Goal: Check status: Check status

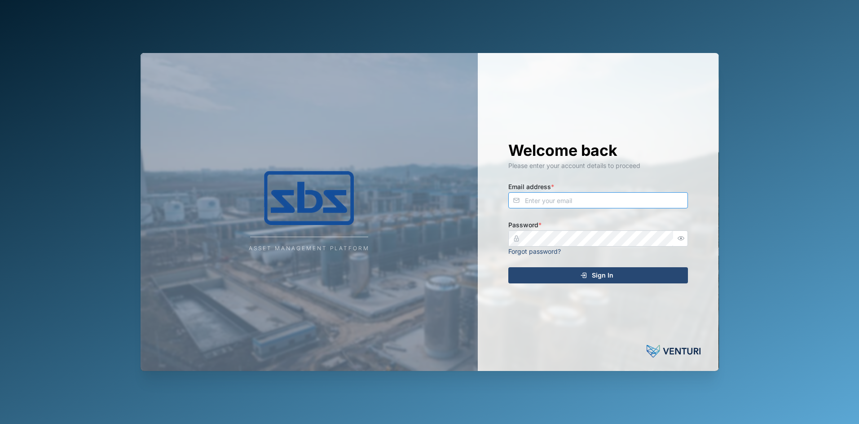
type input "[PERSON_NAME][EMAIL_ADDRESS][DOMAIN_NAME]"
click at [595, 274] on span "Sign In" at bounding box center [603, 275] width 22 height 15
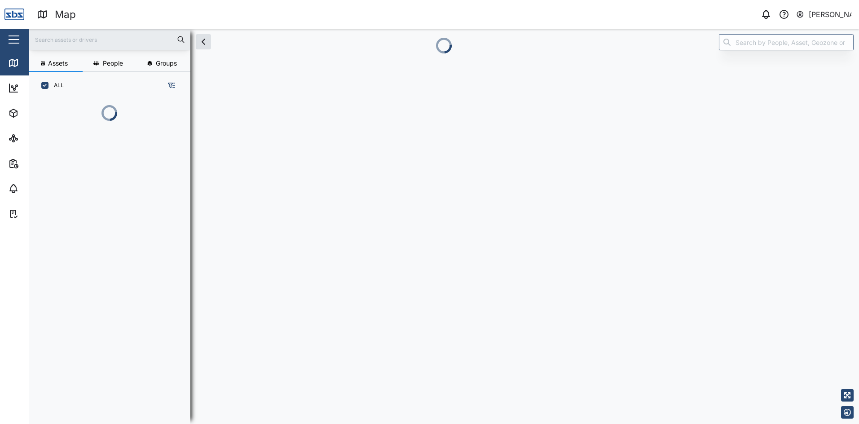
scroll to position [314, 141]
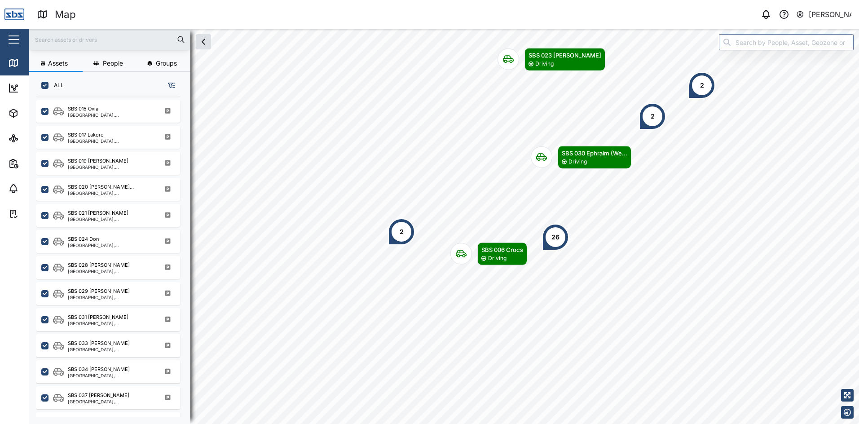
scroll to position [877, 0]
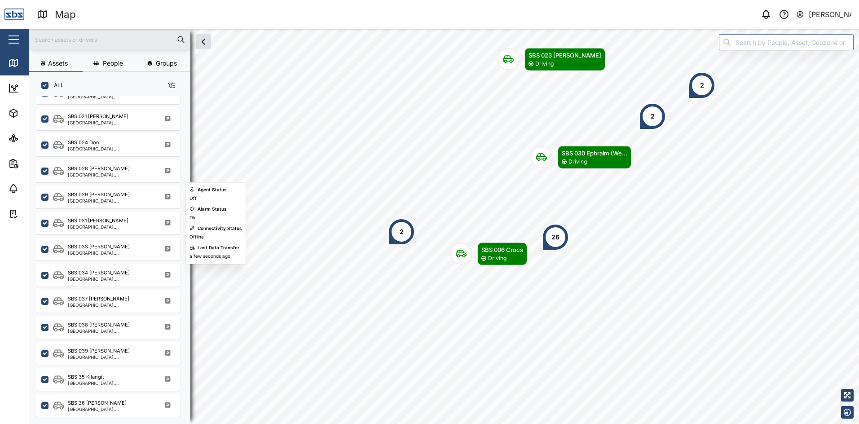
click at [93, 221] on div "SBS 031 [PERSON_NAME]" at bounding box center [98, 221] width 61 height 8
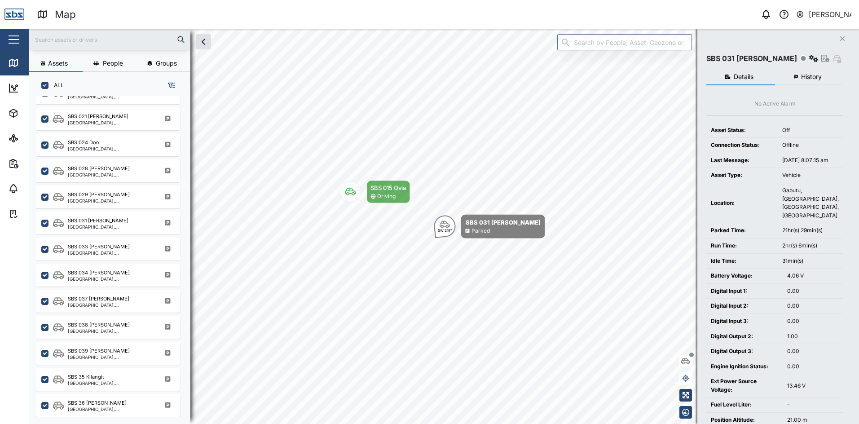
click at [804, 78] on span "History" at bounding box center [811, 77] width 21 height 6
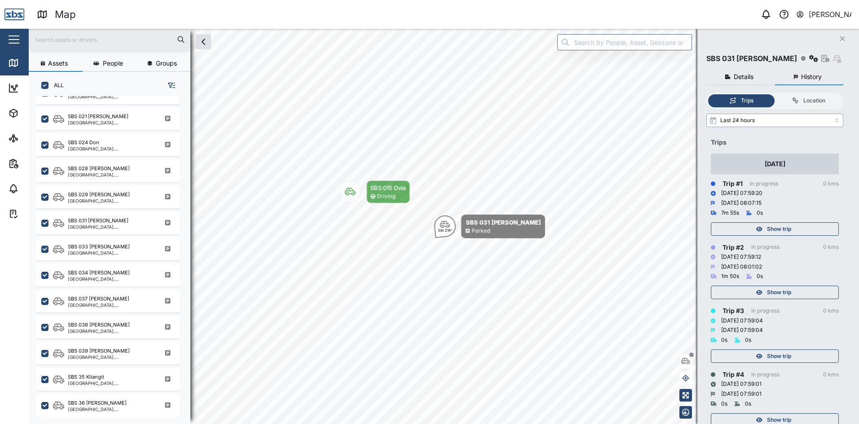
click at [833, 122] on input "Last 24 hours" at bounding box center [774, 120] width 137 height 13
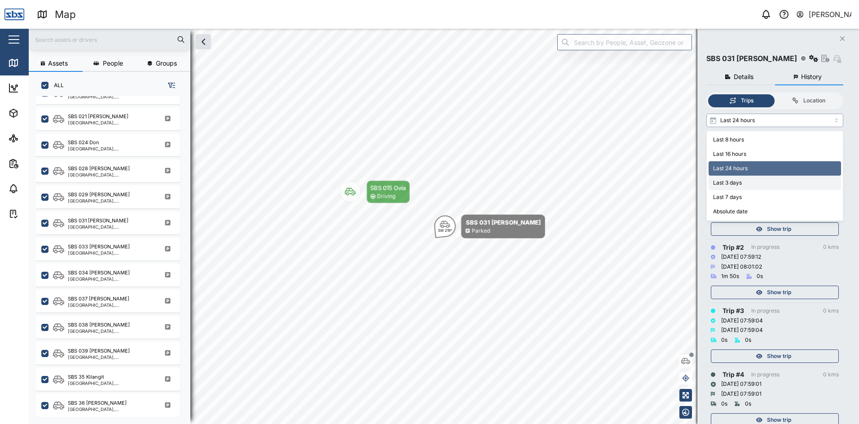
type input "Last 3 days"
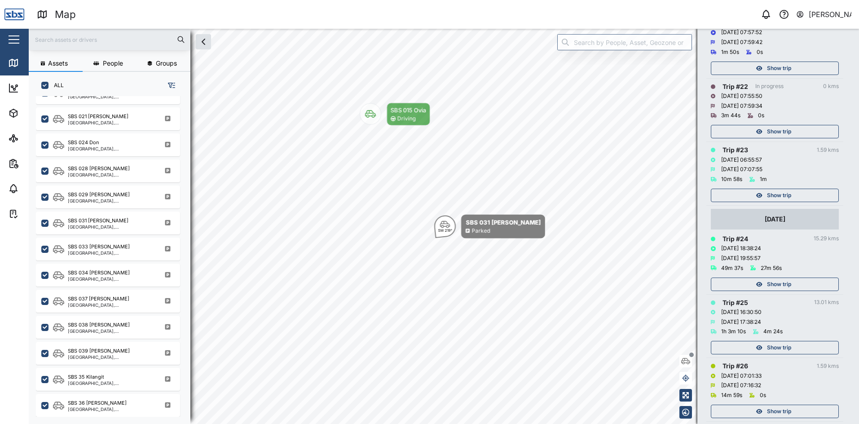
scroll to position [1436, 0]
click at [780, 192] on span "Show trip" at bounding box center [779, 192] width 24 height 13
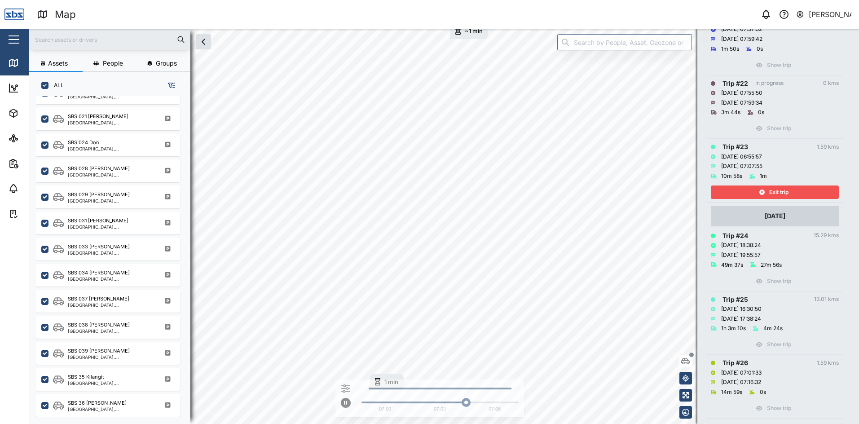
click at [780, 192] on span "Exit trip" at bounding box center [778, 192] width 19 height 13
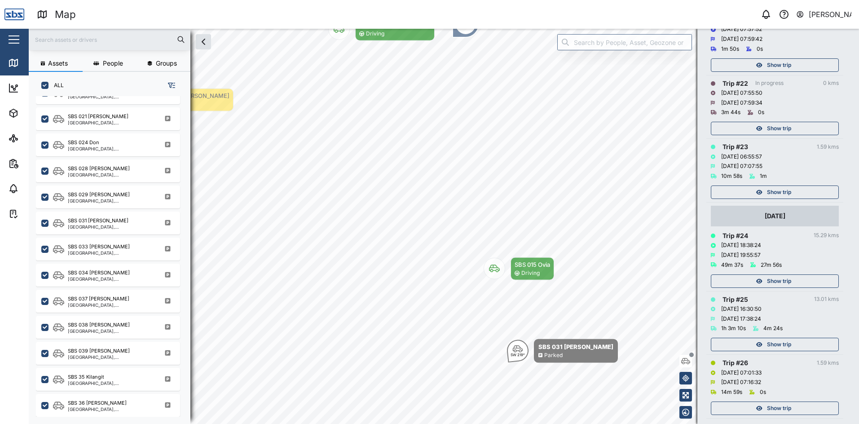
click at [779, 281] on span "Show trip" at bounding box center [779, 281] width 24 height 13
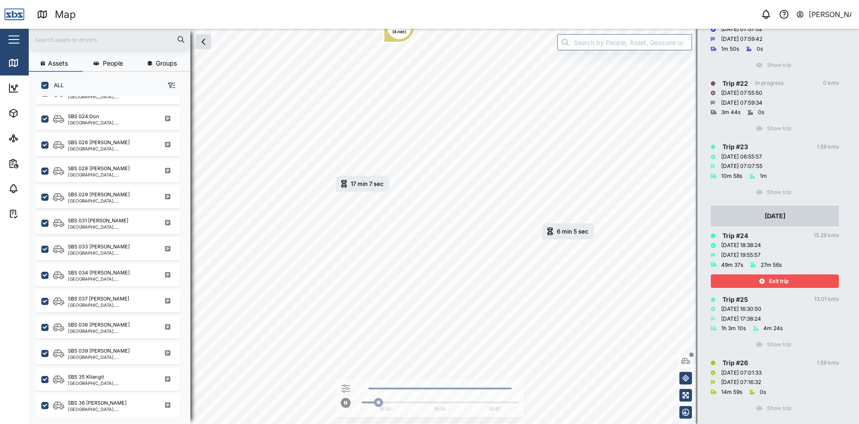
click at [779, 281] on span "Exit trip" at bounding box center [778, 281] width 19 height 13
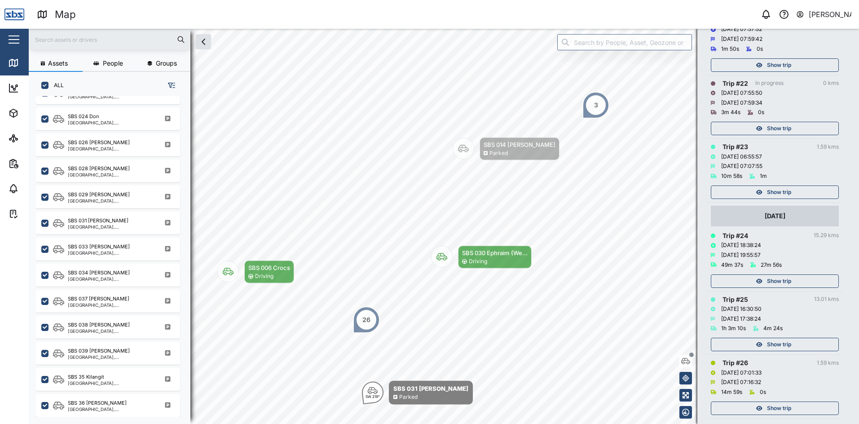
click at [782, 344] on span "Show trip" at bounding box center [779, 344] width 24 height 13
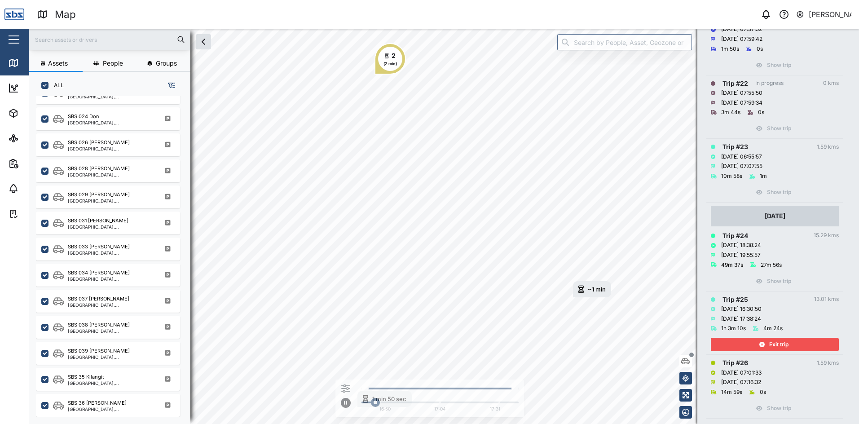
click at [782, 344] on span "Exit trip" at bounding box center [778, 344] width 19 height 13
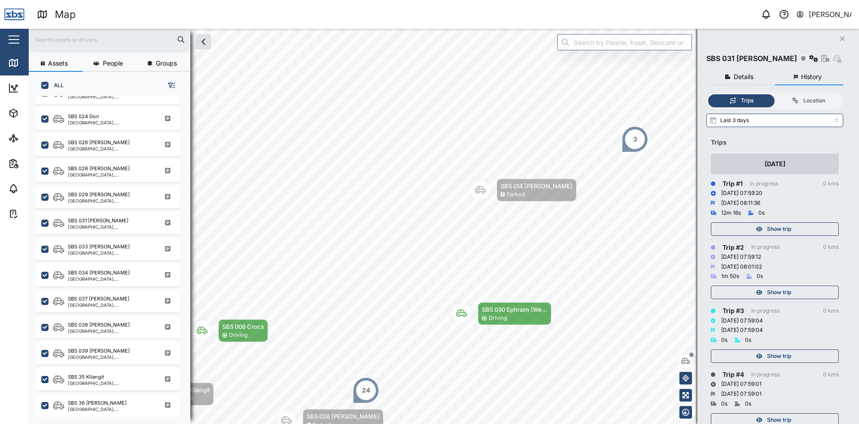
click at [841, 35] on button "Close" at bounding box center [842, 38] width 13 height 13
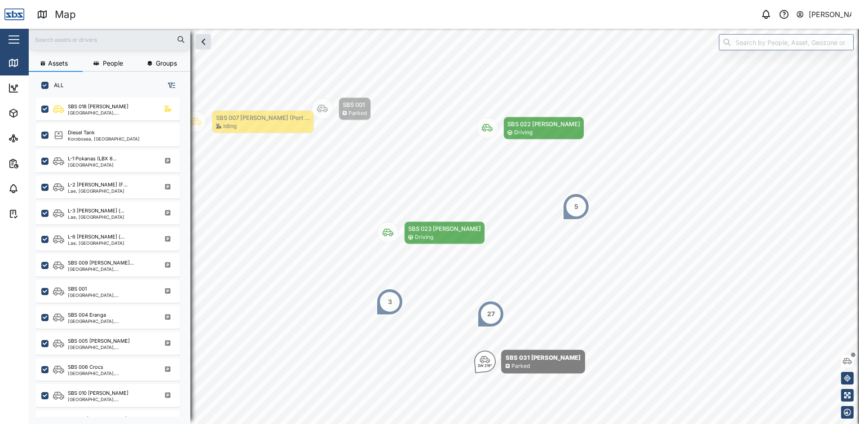
scroll to position [449, 0]
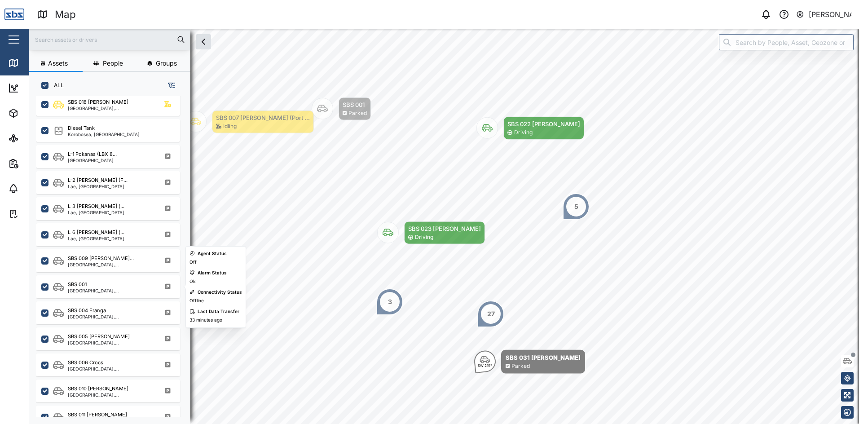
click at [112, 290] on div "[GEOGRAPHIC_DATA], [GEOGRAPHIC_DATA]" at bounding box center [111, 290] width 86 height 4
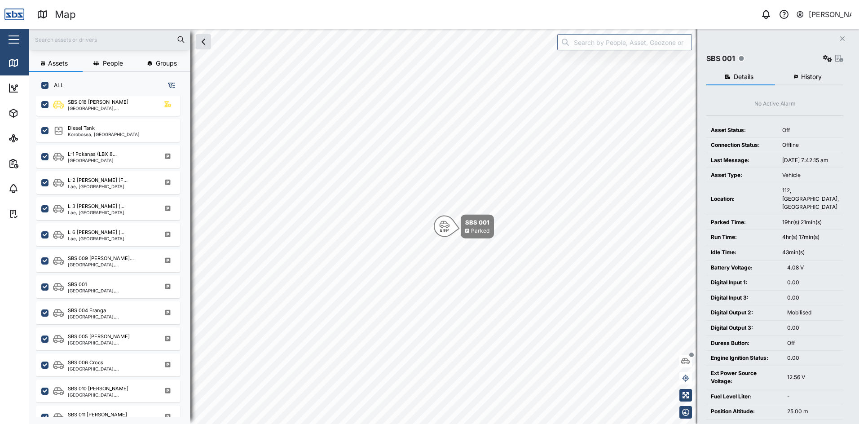
click at [795, 75] on icon "button" at bounding box center [796, 77] width 4 height 5
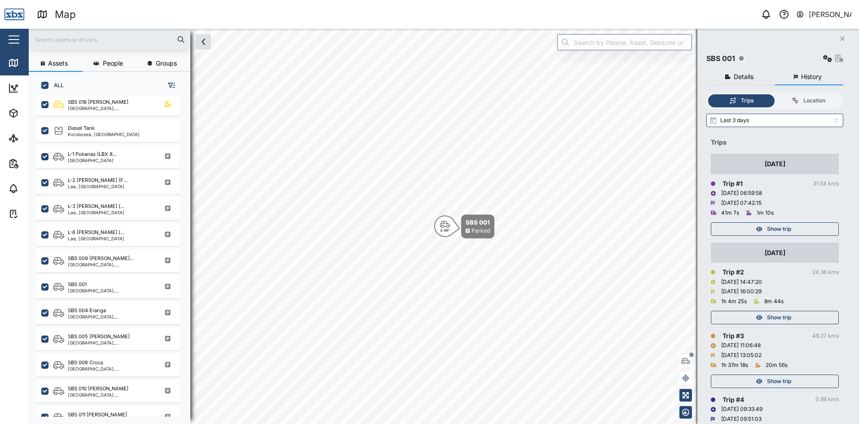
click at [794, 232] on div "Show trip" at bounding box center [773, 229] width 117 height 13
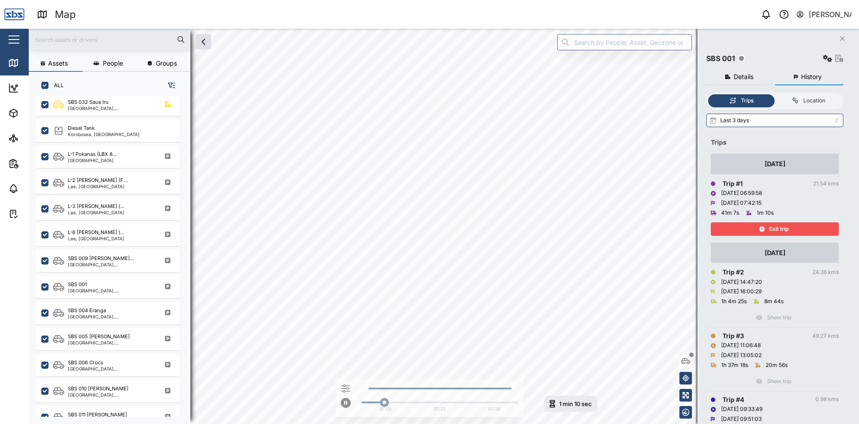
click at [794, 232] on div "Exit trip" at bounding box center [773, 229] width 117 height 13
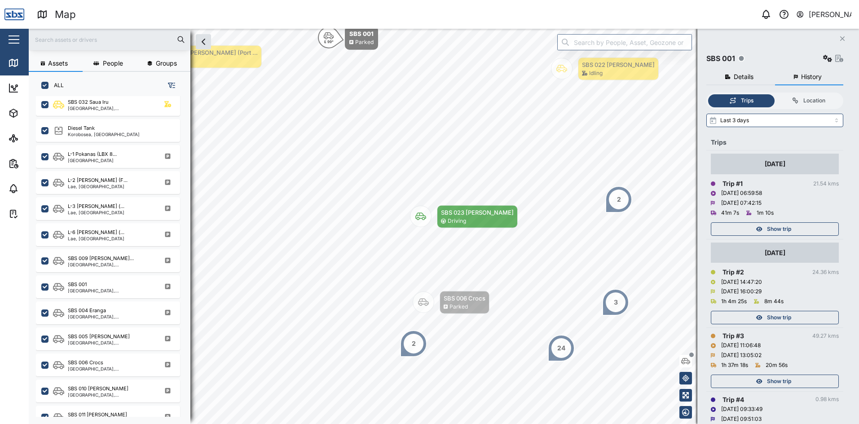
click at [840, 41] on icon "Close" at bounding box center [841, 38] width 5 height 7
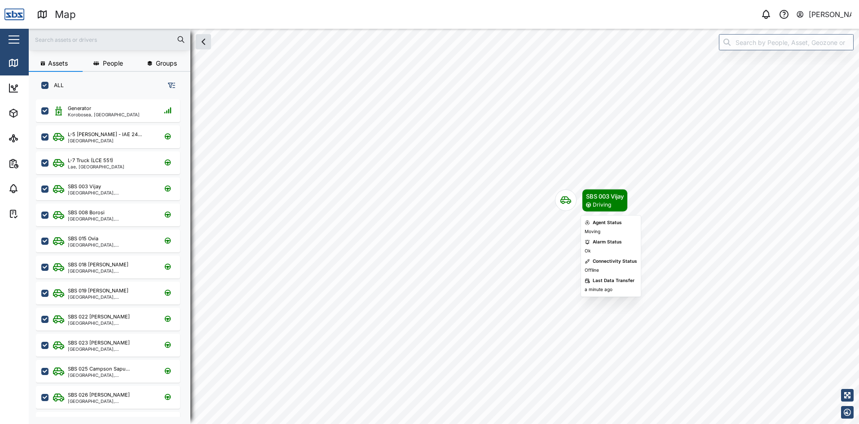
click at [600, 201] on div "Driving" at bounding box center [602, 205] width 18 height 9
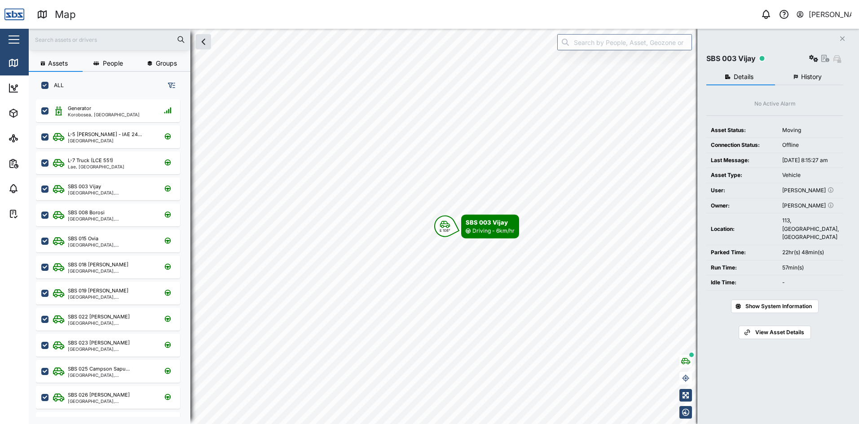
click at [811, 74] on span "History" at bounding box center [811, 77] width 21 height 6
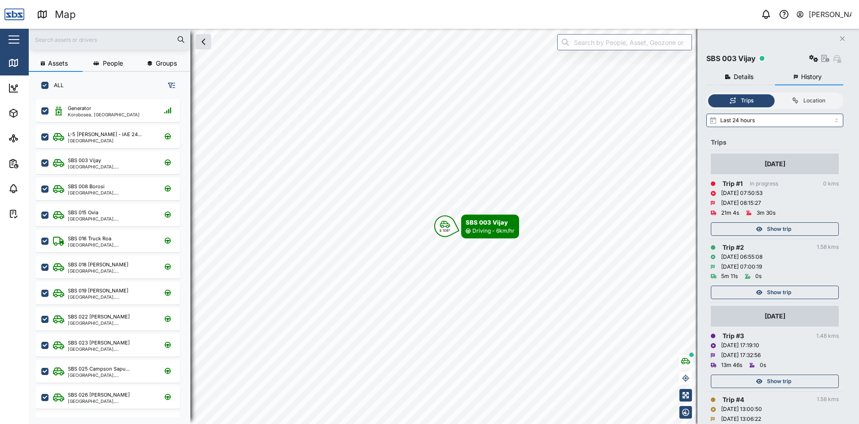
click at [778, 227] on span "Show trip" at bounding box center [779, 229] width 24 height 13
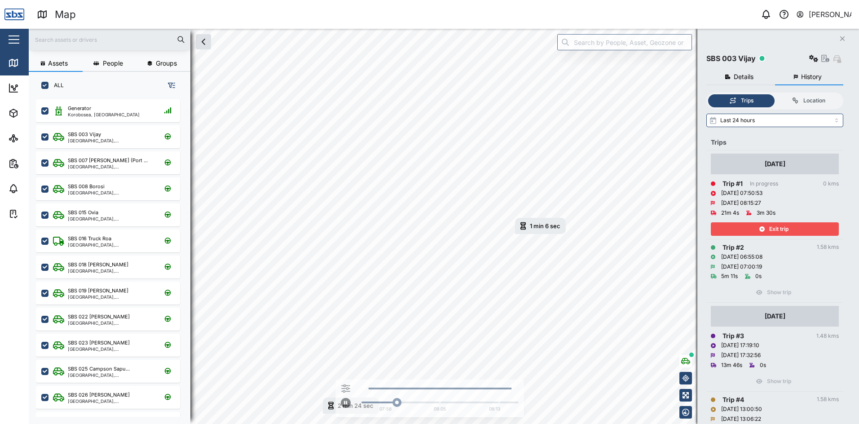
click at [778, 227] on span "Exit trip" at bounding box center [778, 229] width 19 height 13
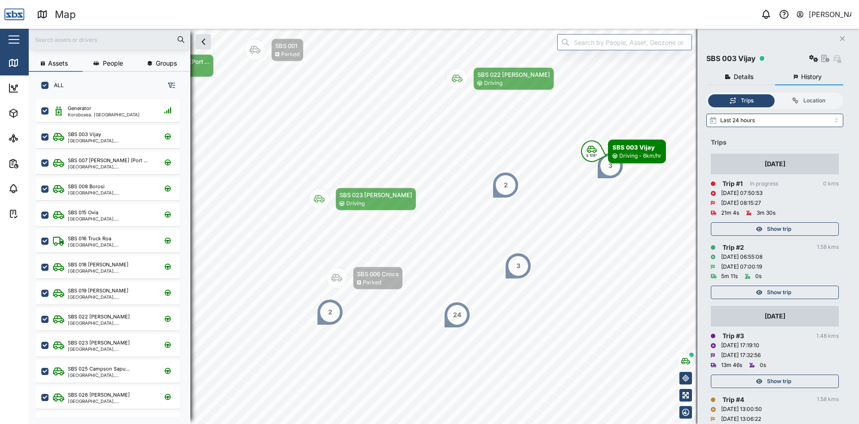
click at [841, 37] on icon "Close" at bounding box center [841, 38] width 5 height 7
